Goal: Register for event/course: Register for event/course

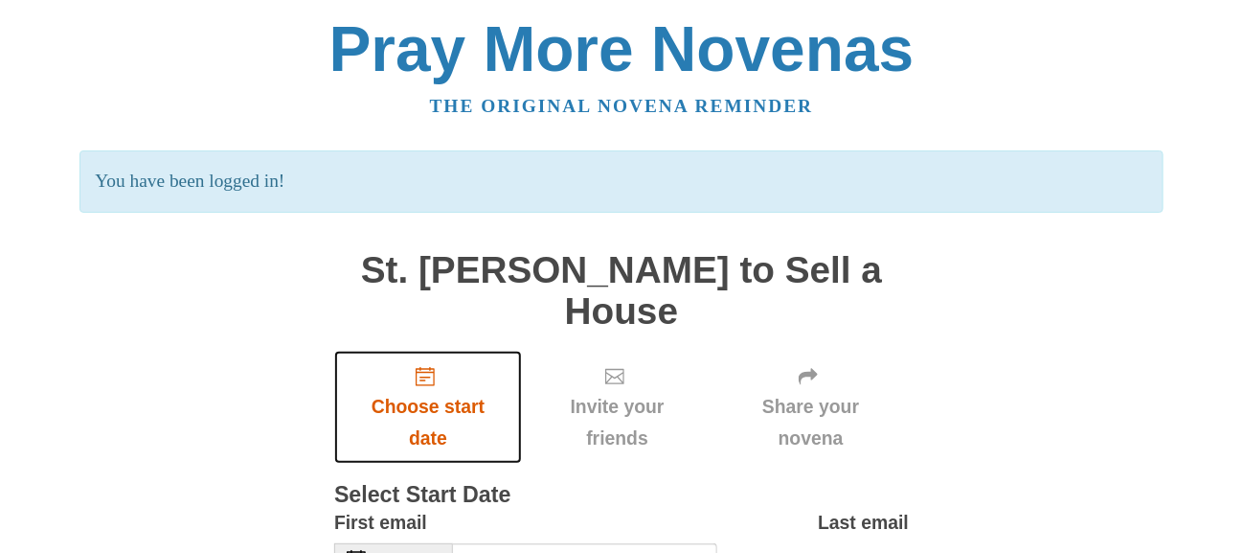
click at [419, 404] on span "Choose start date" at bounding box center [427, 422] width 149 height 63
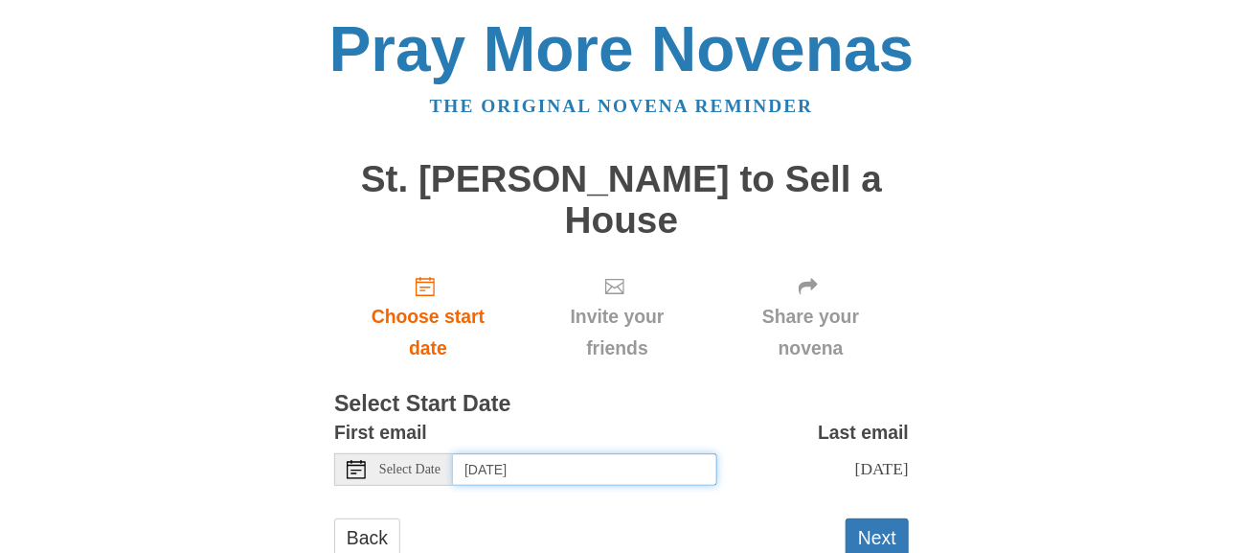
click at [654, 478] on input "Tuesday, September 30th" at bounding box center [585, 469] width 264 height 33
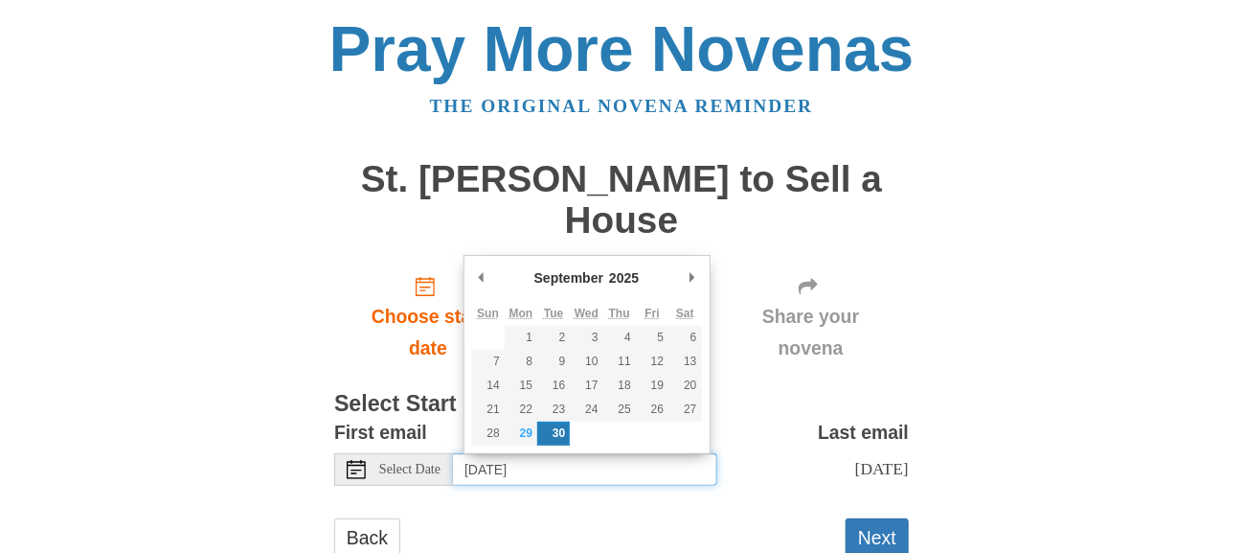
click at [624, 431] on td at bounding box center [619, 433] width 33 height 24
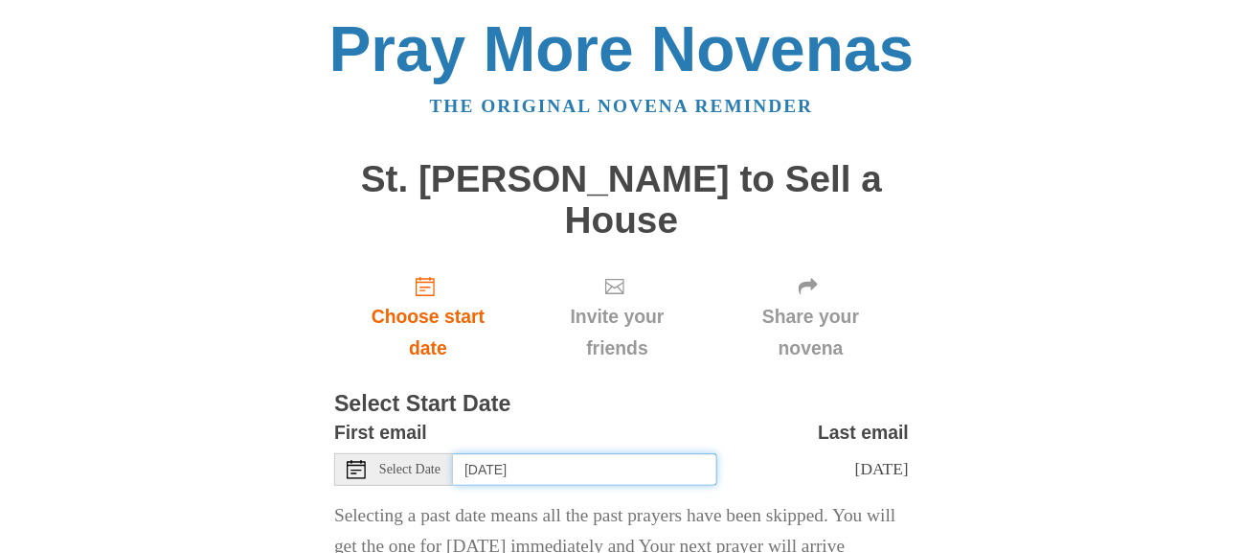
click at [667, 464] on input "Thursday, September 25th" at bounding box center [585, 469] width 264 height 33
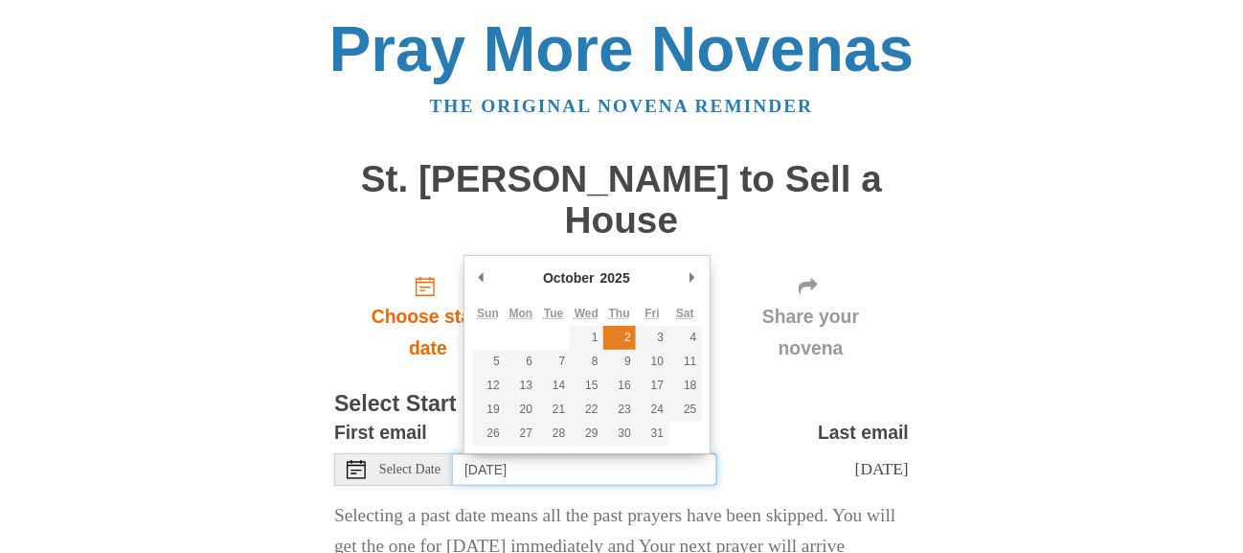
type input "Thursday, October 2nd"
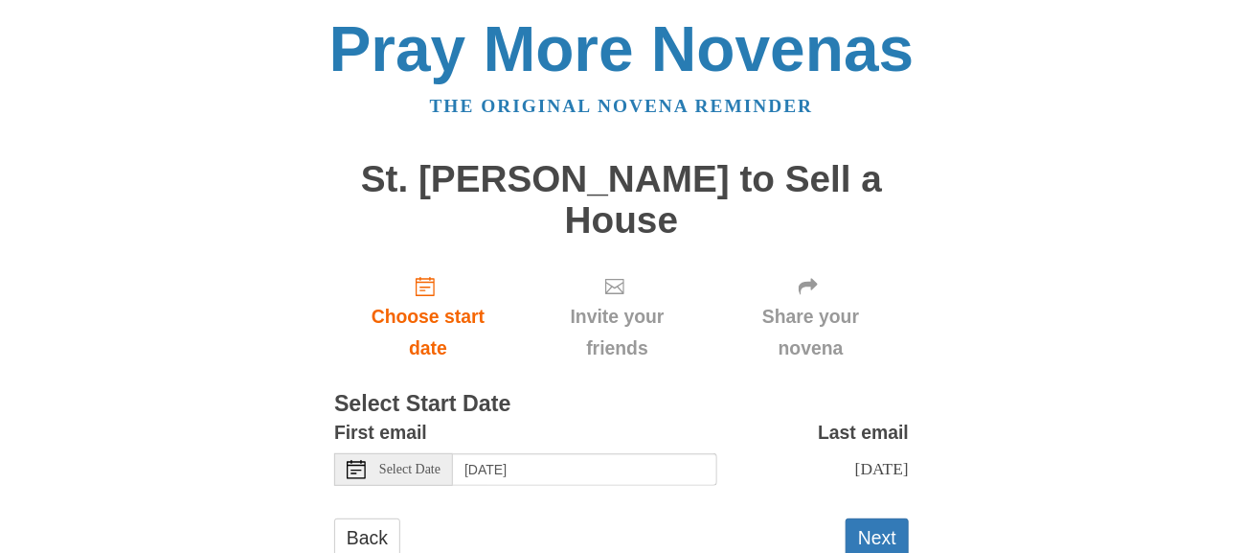
scroll to position [59, 0]
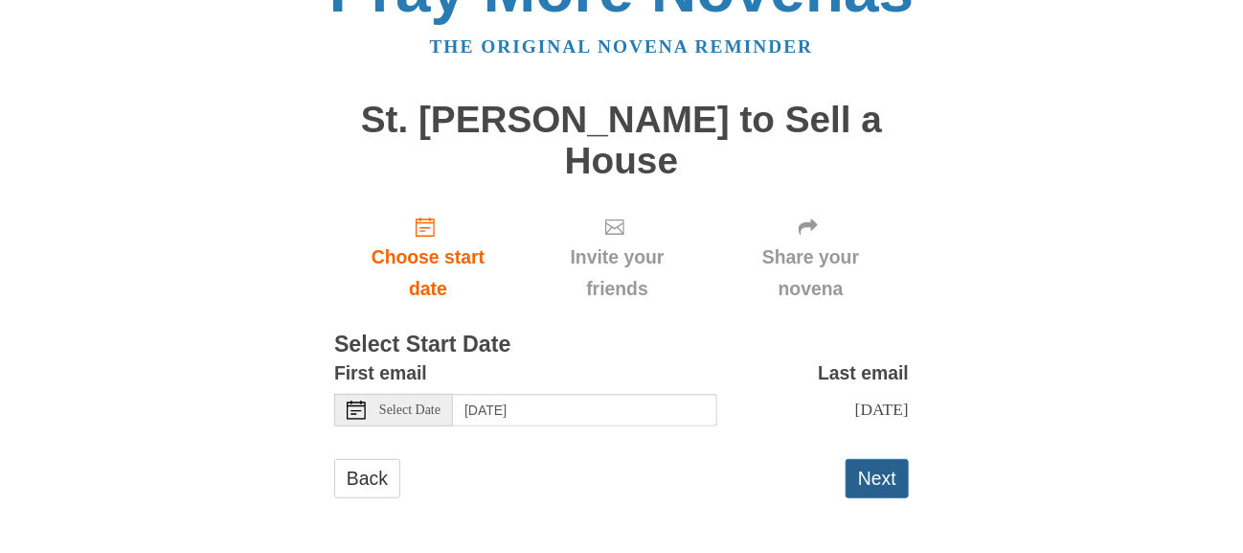
click at [858, 485] on button "Next" at bounding box center [877, 478] width 63 height 39
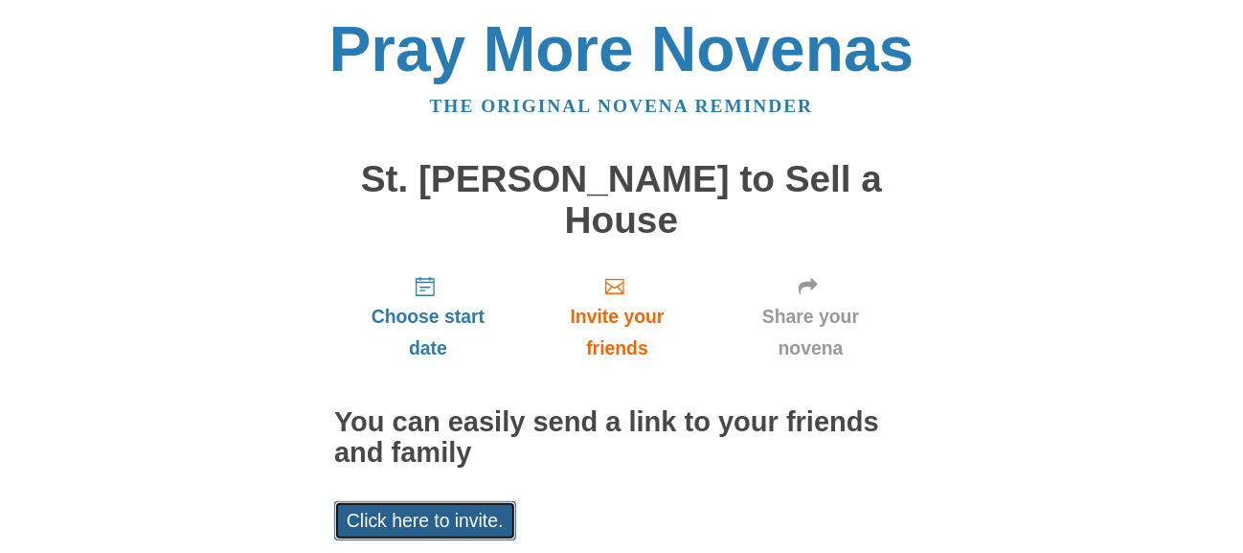
click at [411, 527] on link "Click here to invite." at bounding box center [425, 520] width 182 height 39
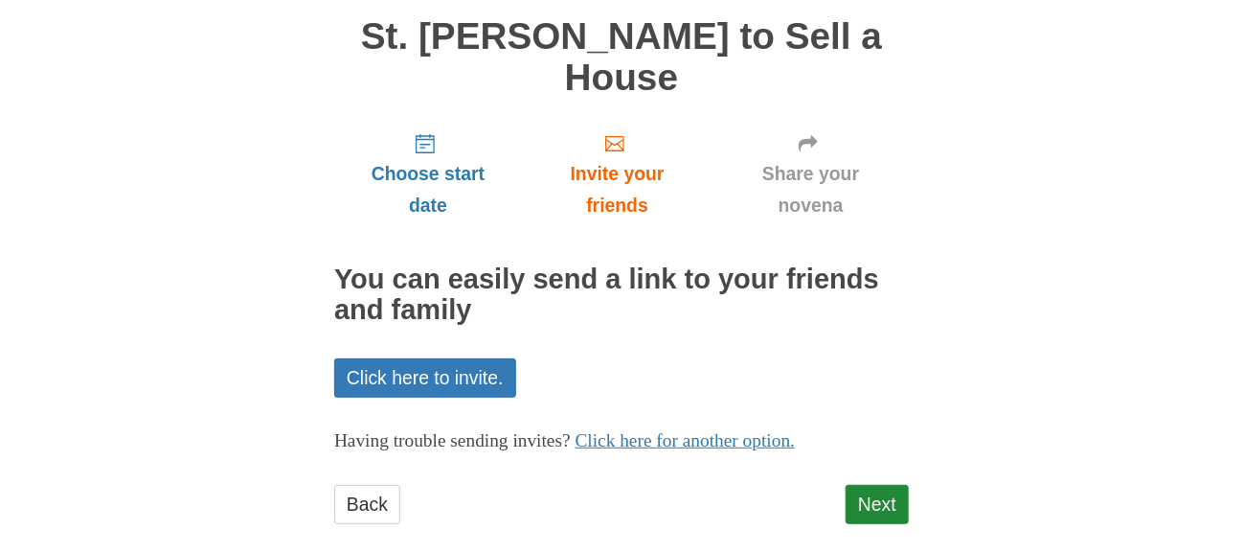
scroll to position [169, 0]
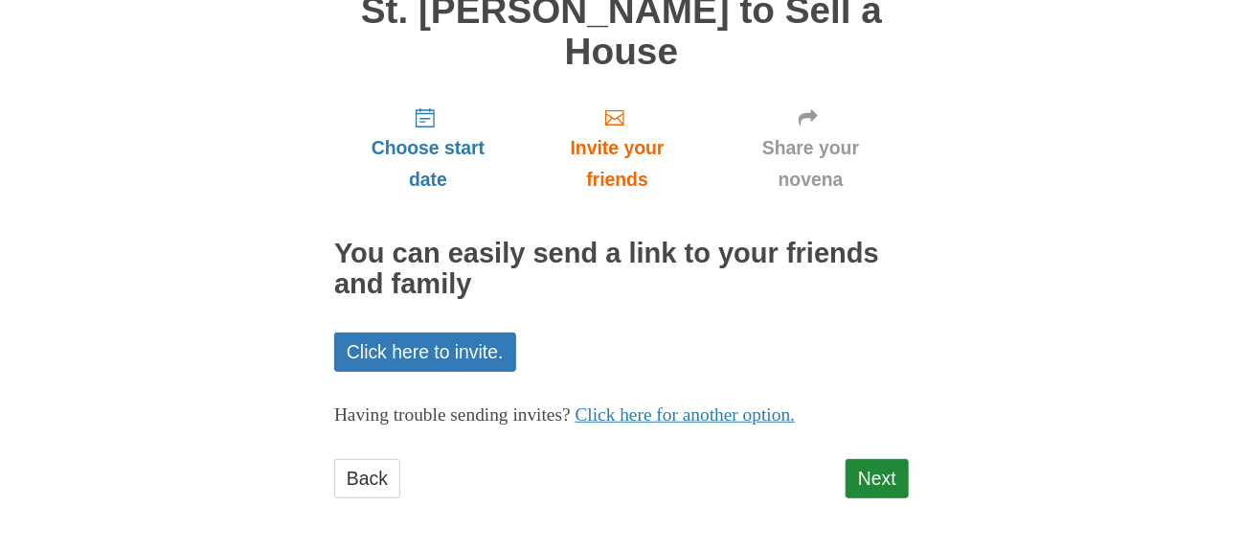
click at [914, 159] on div "Pray More Novenas The original novena reminder St. Joseph Novena to Sell a Hous…" at bounding box center [621, 192] width 1120 height 723
click at [704, 416] on link "Click here for another option." at bounding box center [686, 414] width 220 height 20
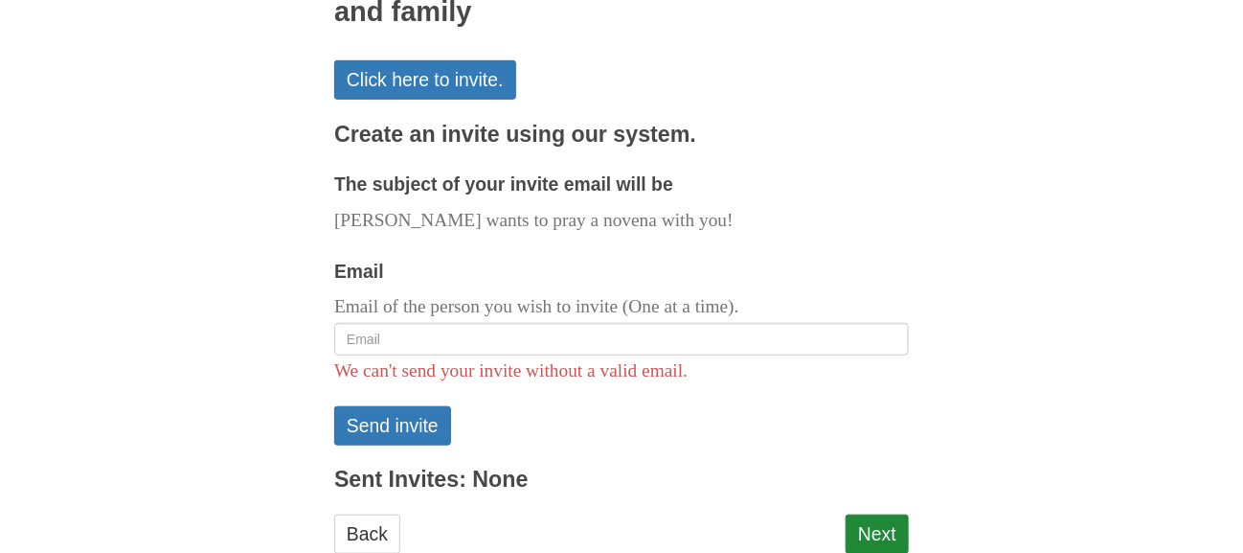
scroll to position [456, 0]
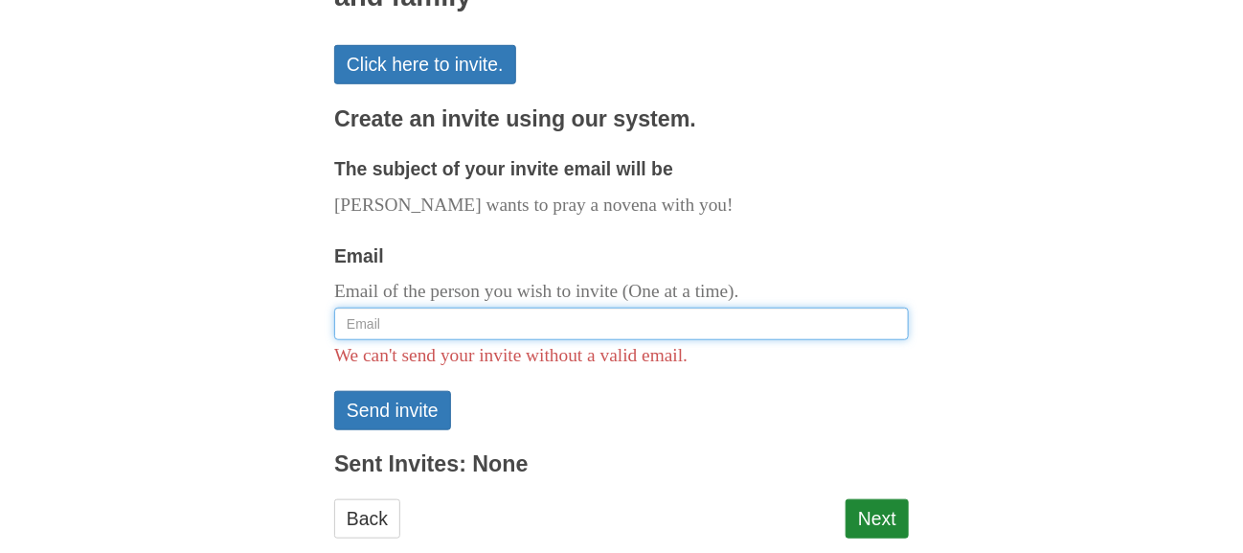
click at [361, 327] on input "Email" at bounding box center [621, 323] width 575 height 33
type input "tonerclark@gmail.com"
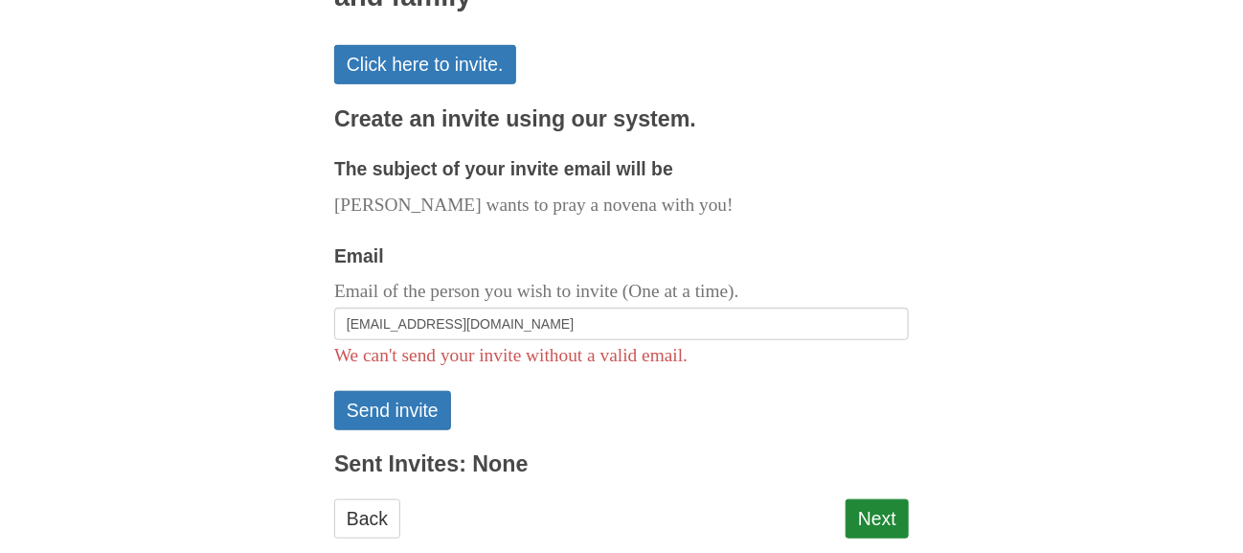
click at [788, 414] on form "The subject of your invite email will be Nancy wants to pray a novena with you!…" at bounding box center [621, 291] width 575 height 276
click at [416, 419] on button "Send invite" at bounding box center [392, 410] width 117 height 39
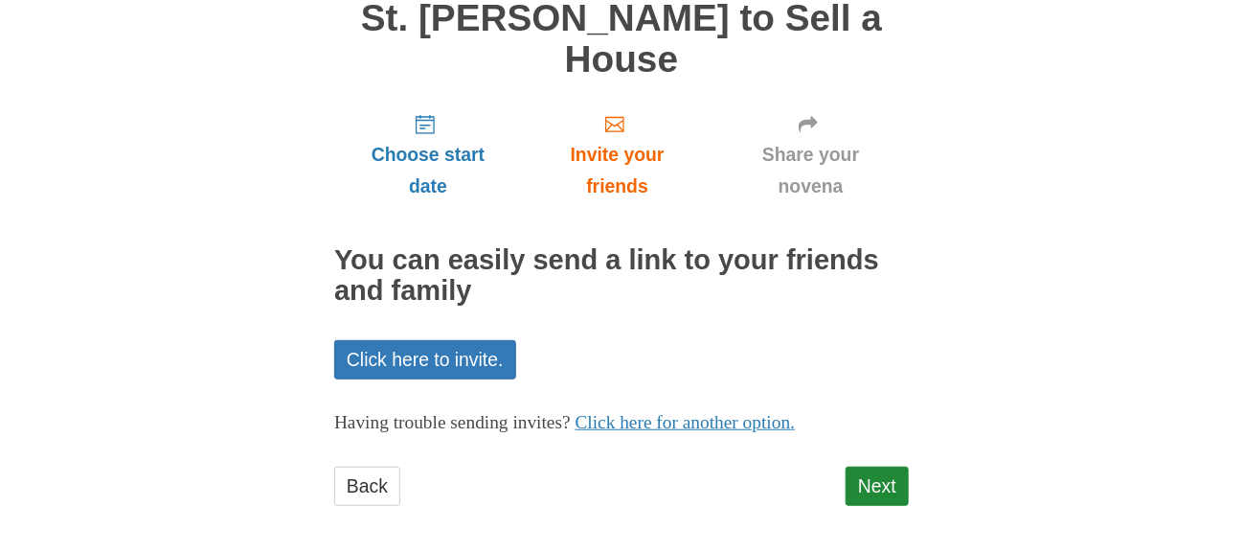
scroll to position [259, 0]
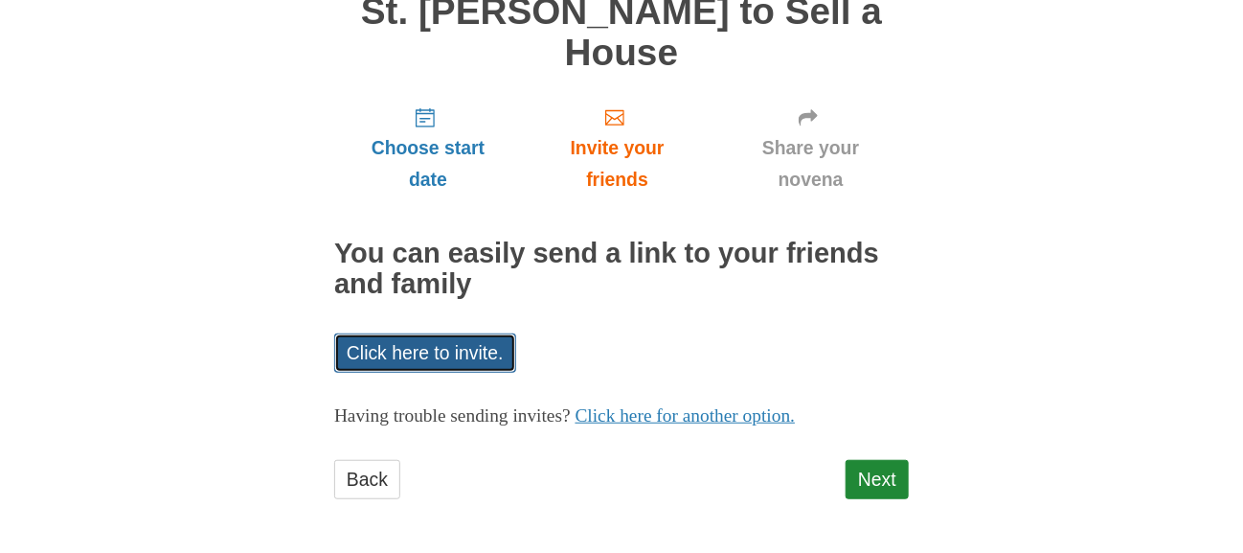
click at [432, 351] on link "Click here to invite." at bounding box center [425, 352] width 182 height 39
click at [995, 138] on div "Pray More Novenas The original novena reminder An invite has been sent to toner…" at bounding box center [621, 147] width 1120 height 813
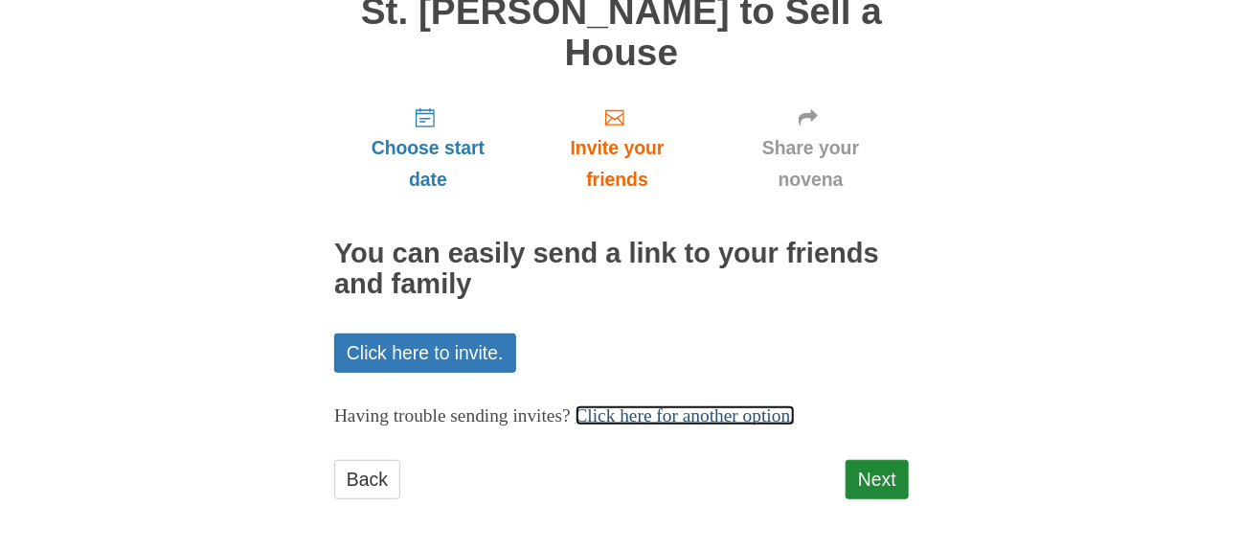
click at [741, 415] on link "Click here for another option." at bounding box center [686, 415] width 220 height 20
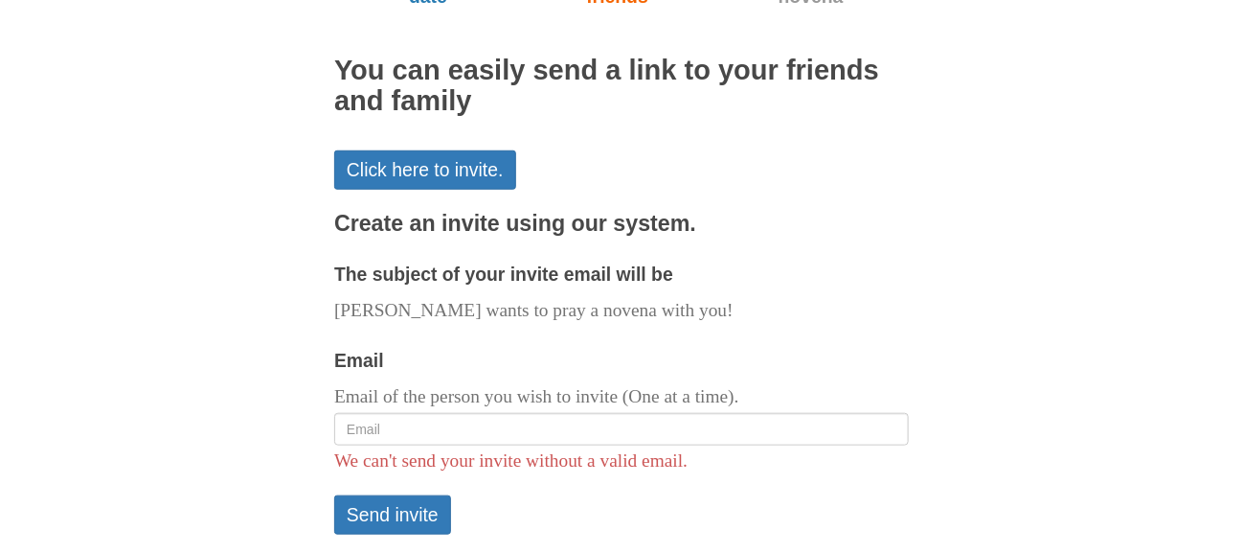
scroll to position [450, 0]
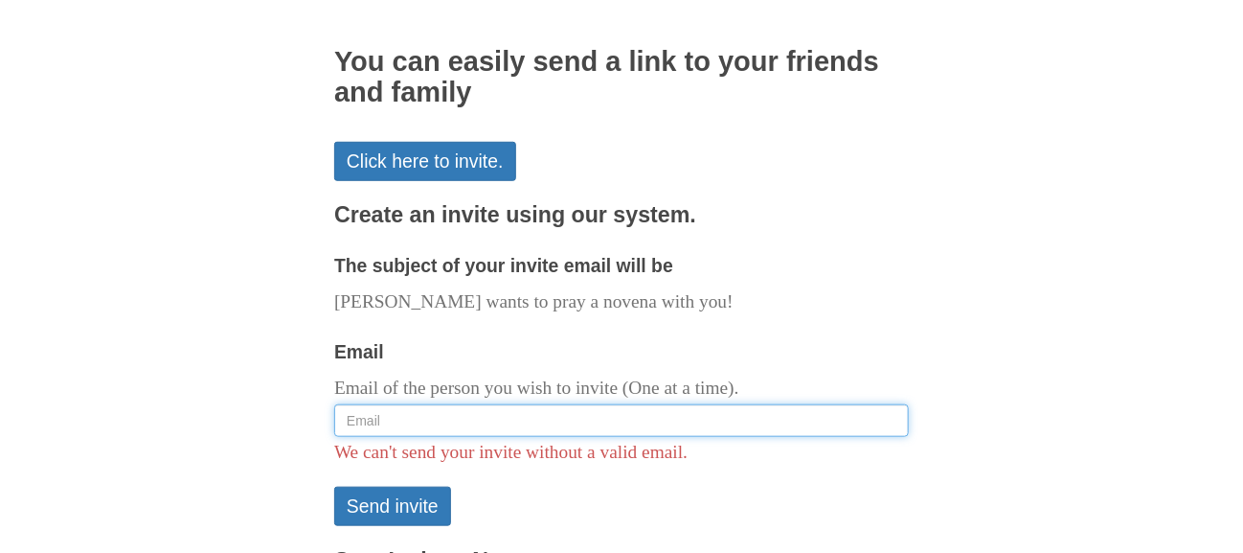
click at [561, 422] on input "Email" at bounding box center [621, 420] width 575 height 33
type input "r"
type input "nick"
drag, startPoint x: 426, startPoint y: 430, endPoint x: 333, endPoint y: 416, distance: 94.0
click at [334, 416] on input "nick" at bounding box center [621, 420] width 575 height 33
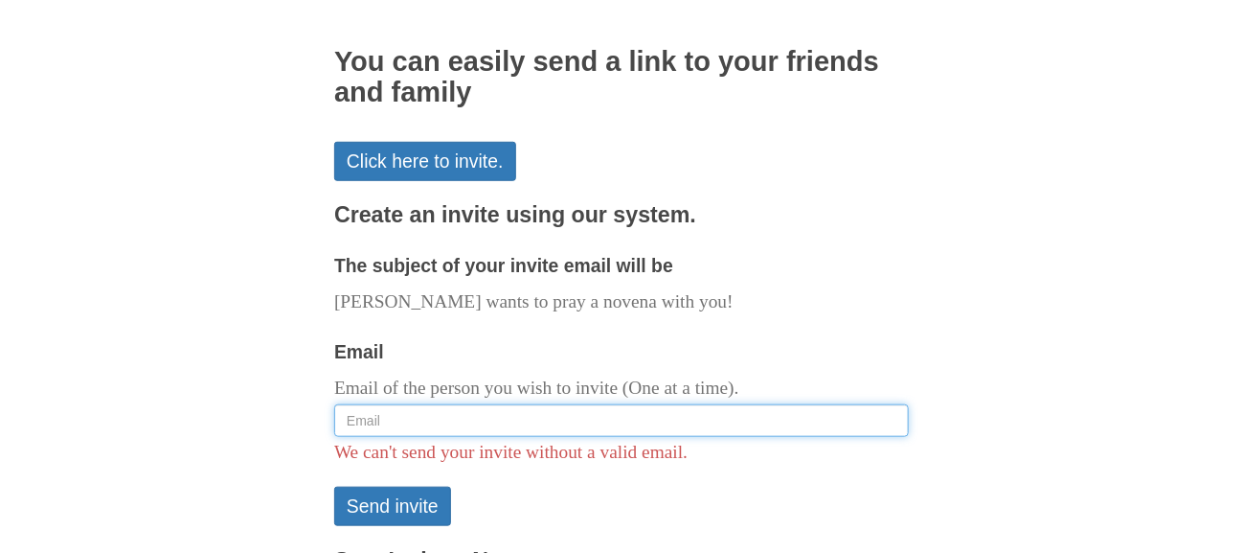
paste input "[PERSON_NAME][EMAIL_ADDRESS][PERSON_NAME][DOMAIN_NAME]"
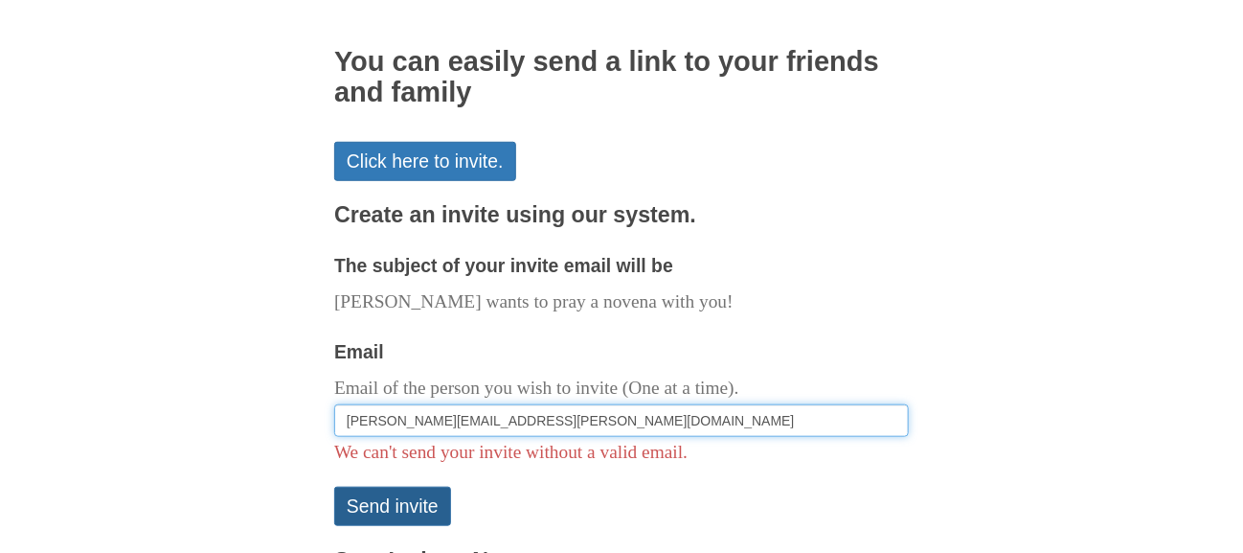
type input "[PERSON_NAME][EMAIL_ADDRESS][PERSON_NAME][DOMAIN_NAME]"
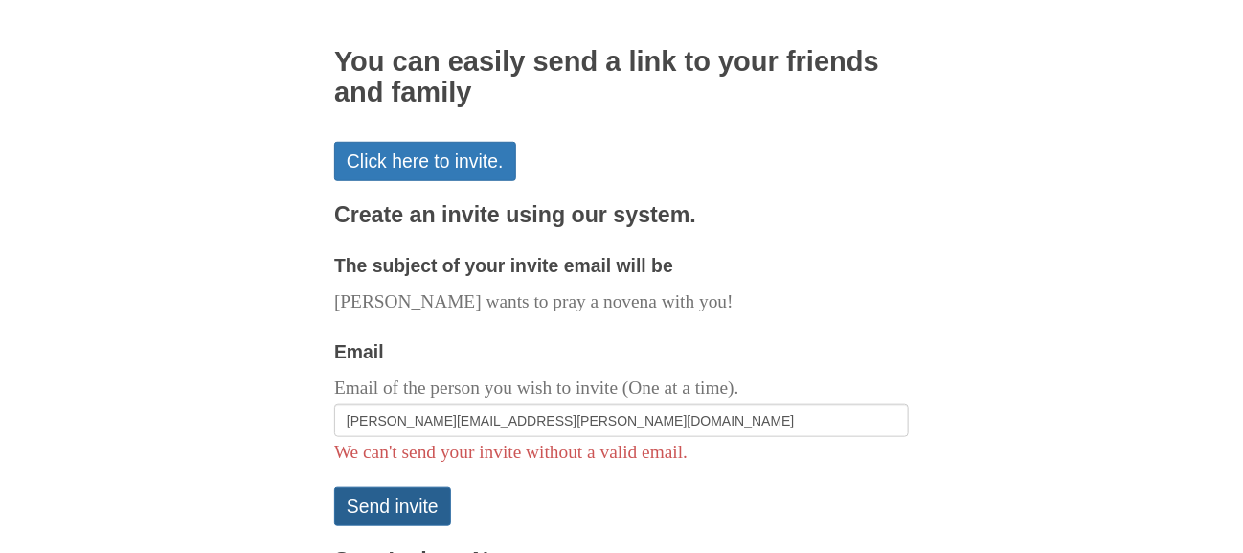
click at [389, 504] on button "Send invite" at bounding box center [392, 506] width 117 height 39
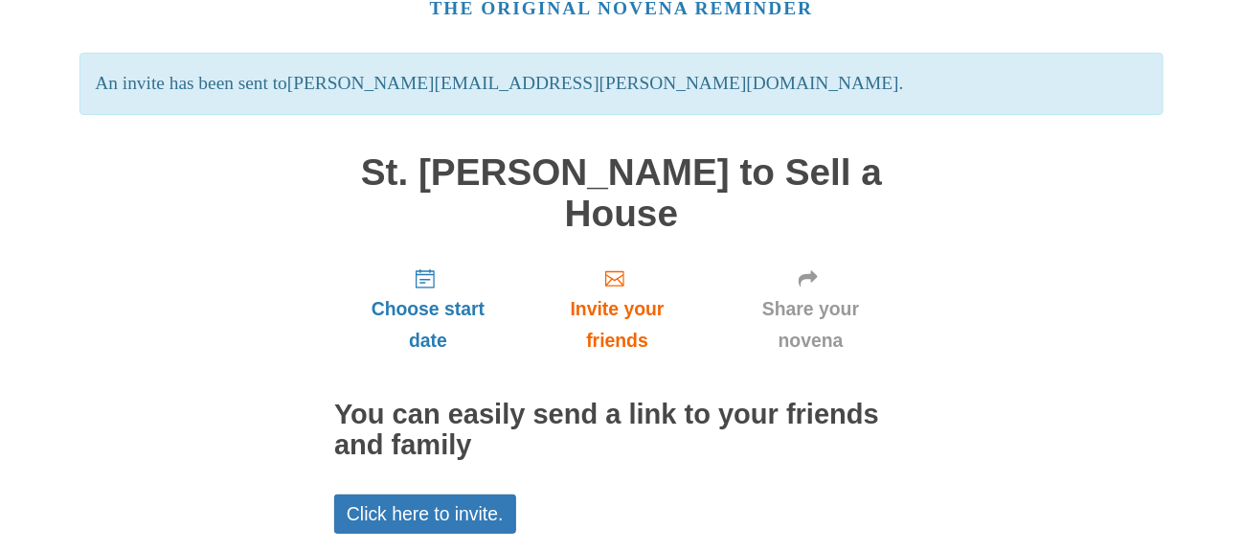
scroll to position [259, 0]
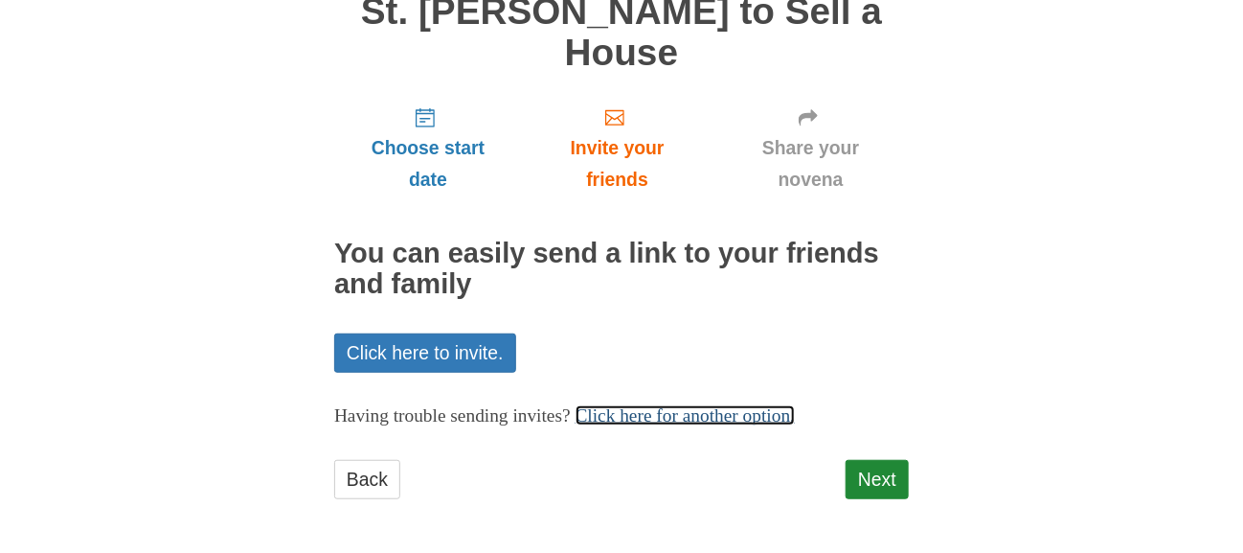
click at [749, 419] on link "Click here for another option." at bounding box center [686, 415] width 220 height 20
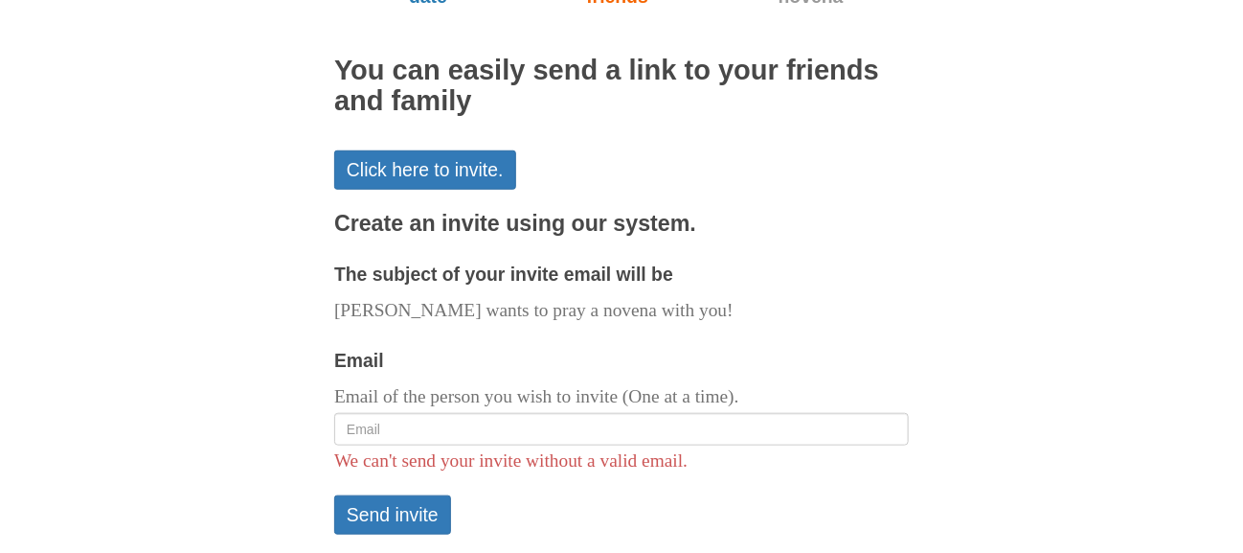
scroll to position [450, 0]
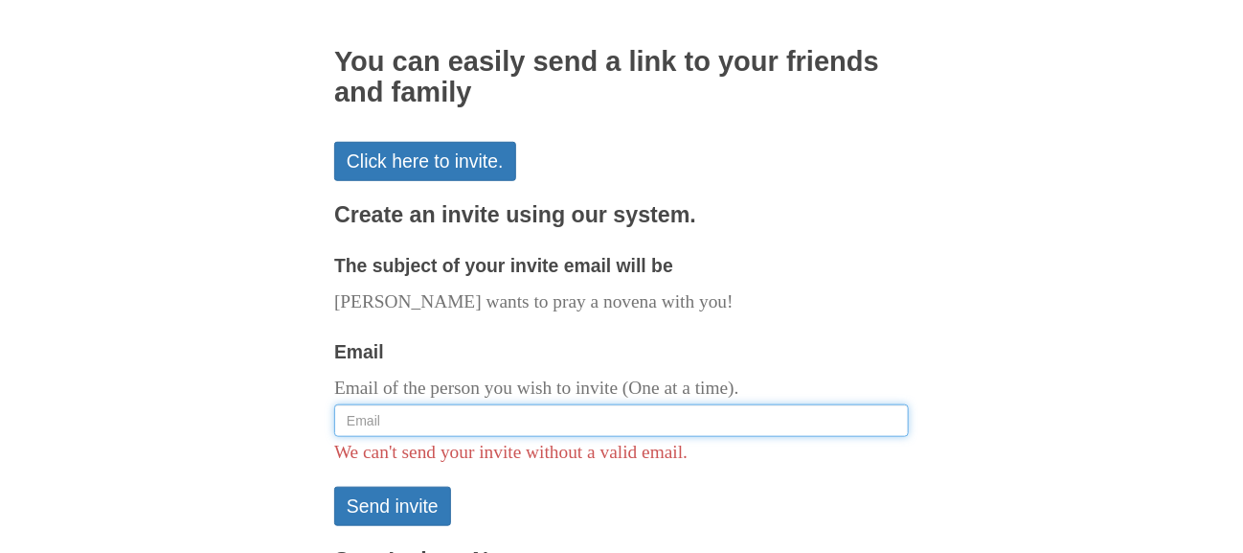
click at [480, 412] on input "Email" at bounding box center [621, 420] width 575 height 33
paste input "[EMAIL_ADDRESS][DOMAIN_NAME]"
type input "[EMAIL_ADDRESS][DOMAIN_NAME]"
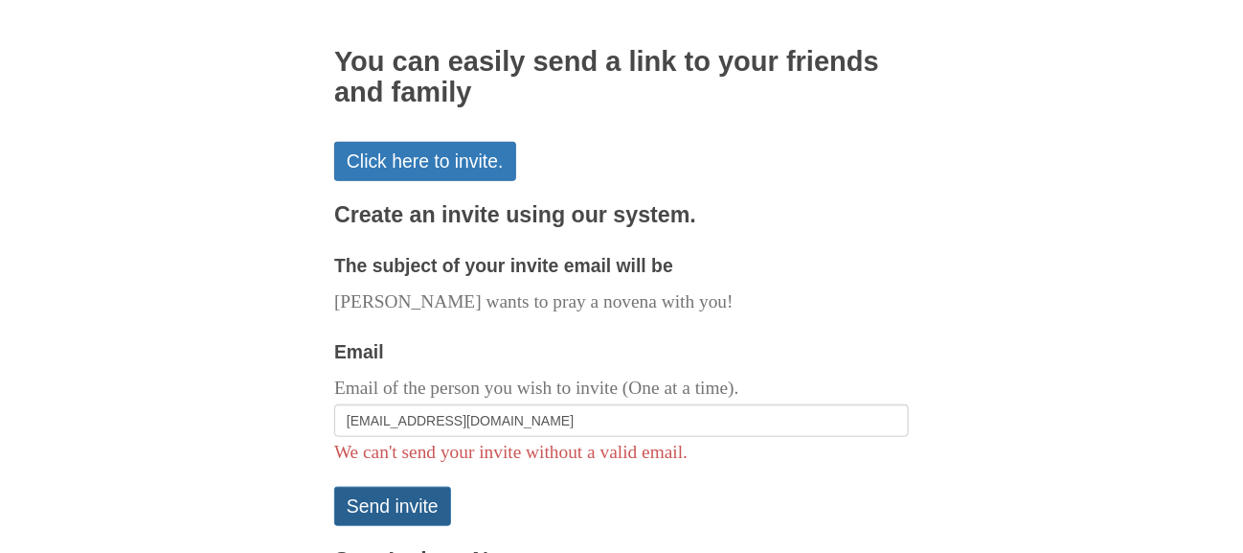
click at [373, 505] on button "Send invite" at bounding box center [392, 506] width 117 height 39
click at [393, 511] on button "Send invite" at bounding box center [392, 506] width 117 height 39
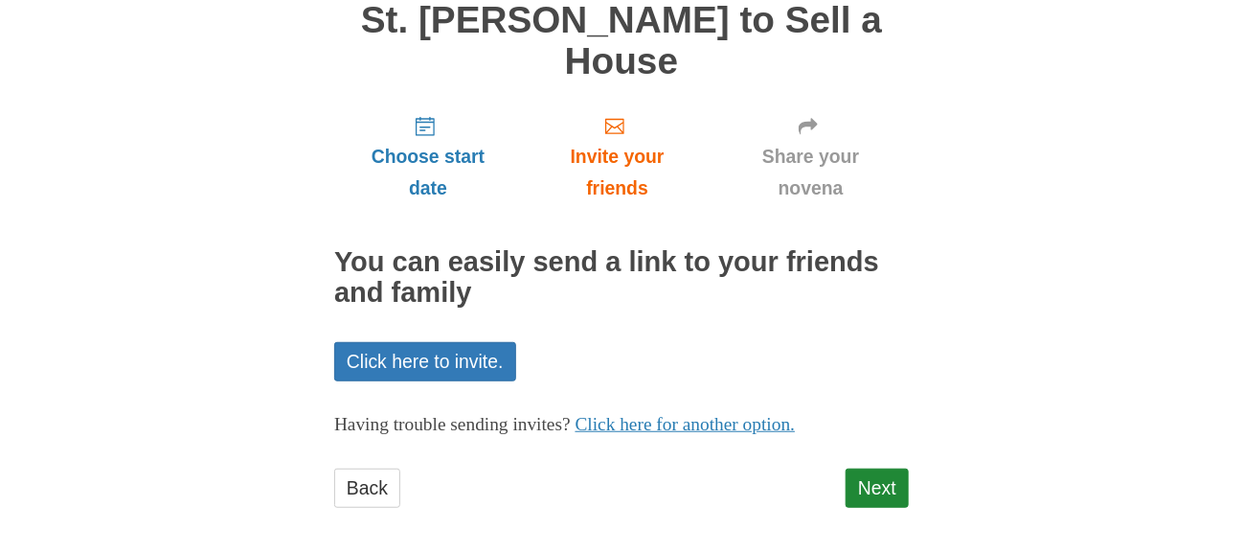
scroll to position [259, 0]
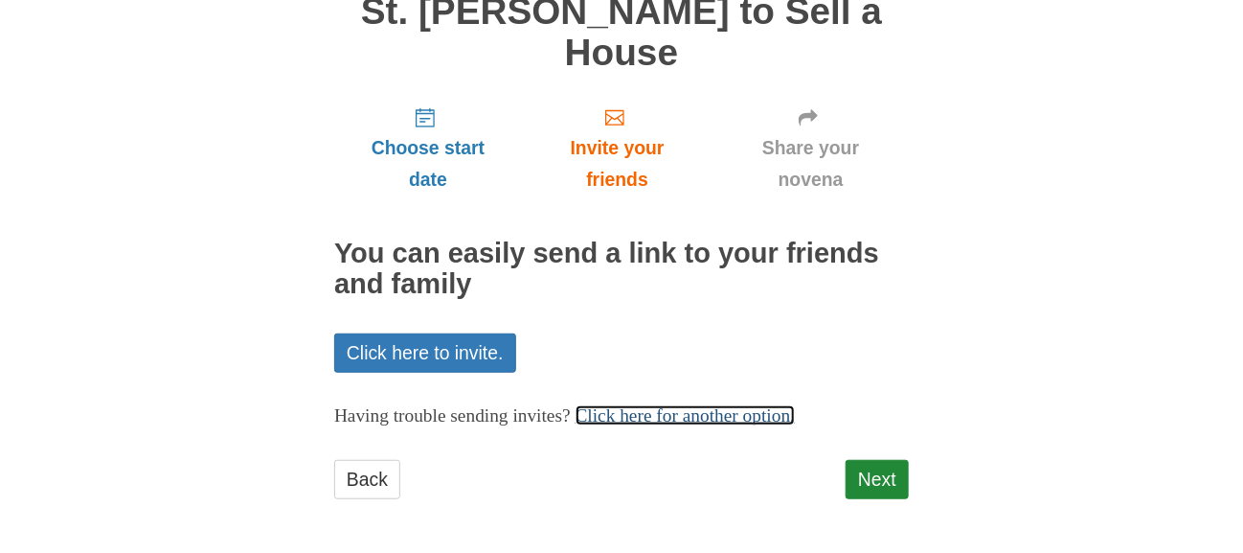
click at [754, 412] on link "Click here for another option." at bounding box center [686, 415] width 220 height 20
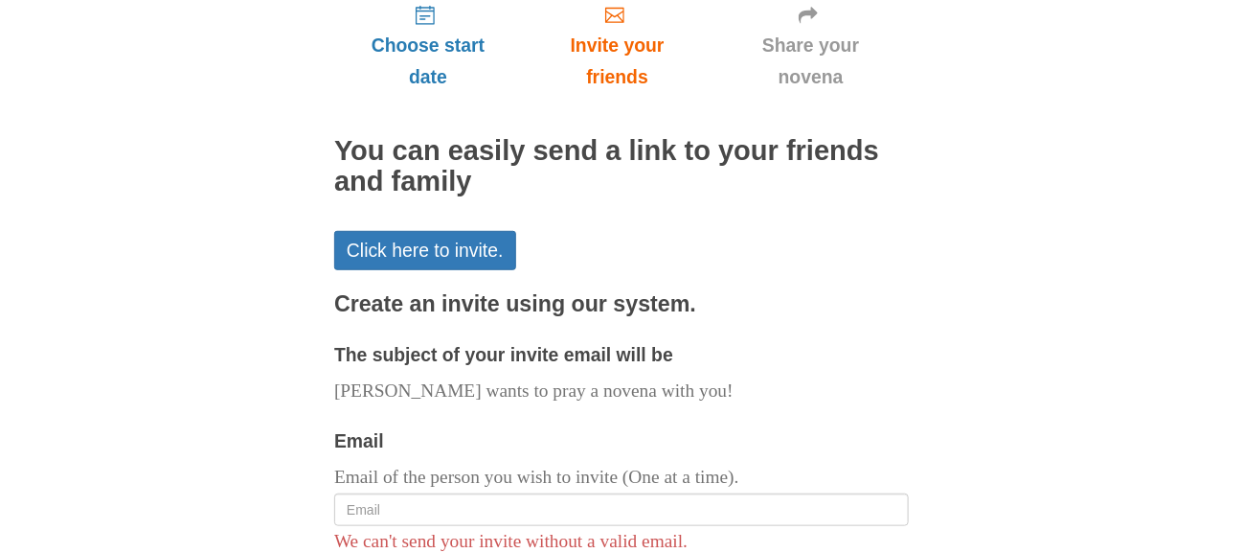
scroll to position [450, 0]
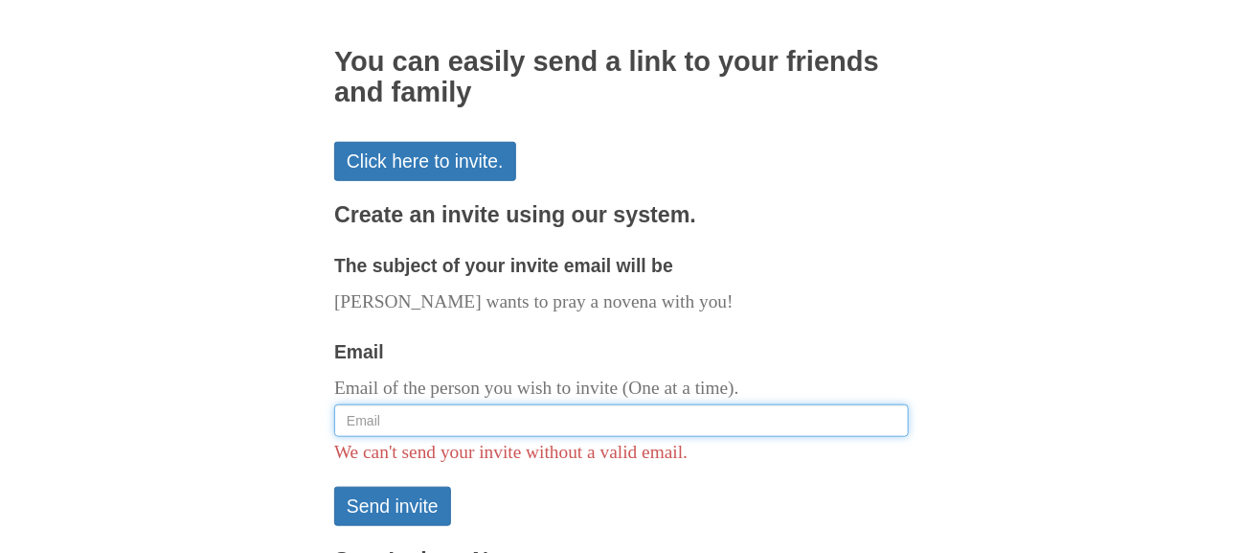
click at [459, 407] on input "Email" at bounding box center [621, 420] width 575 height 33
type input "f"
